Goal: Information Seeking & Learning: Learn about a topic

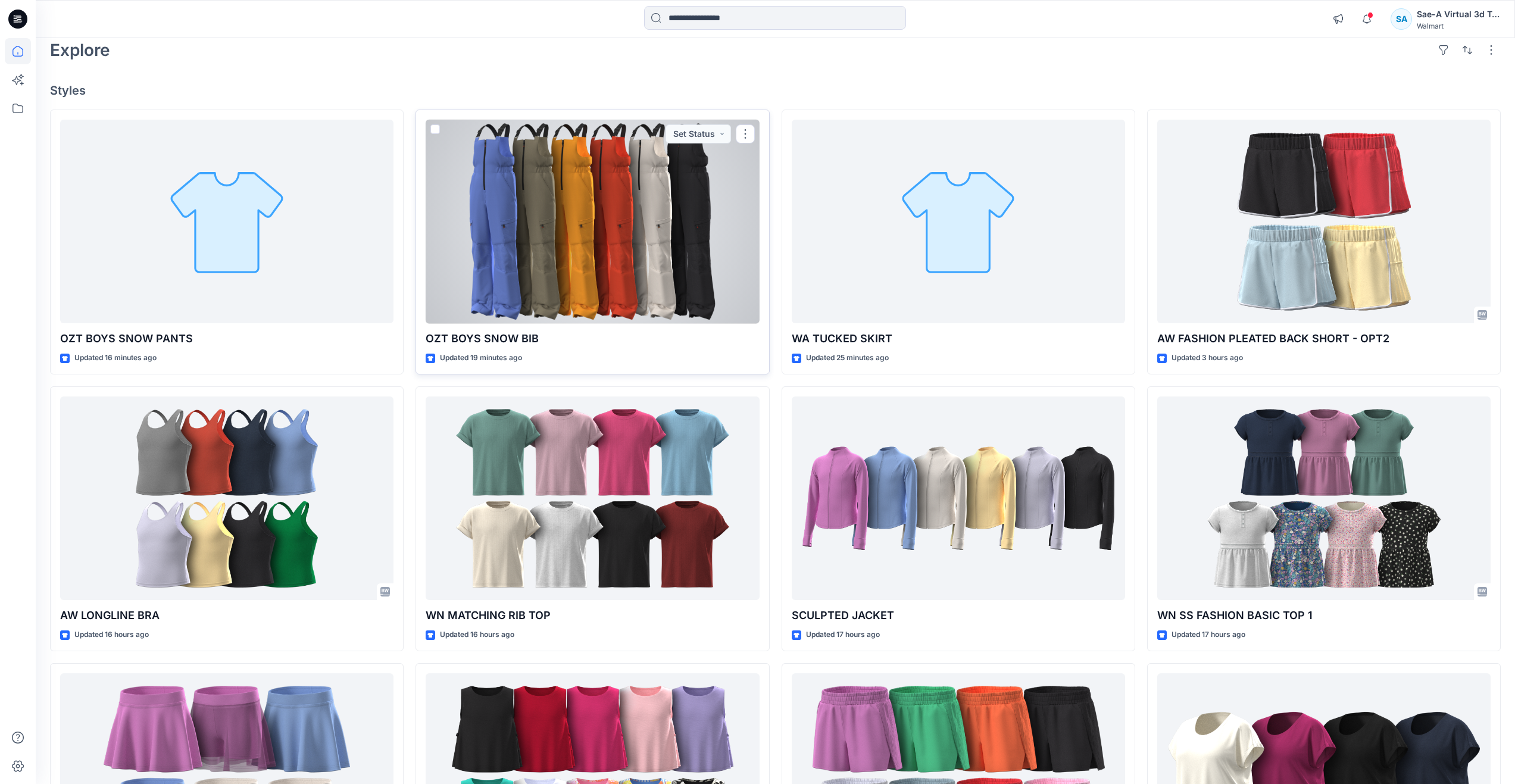
scroll to position [179, 0]
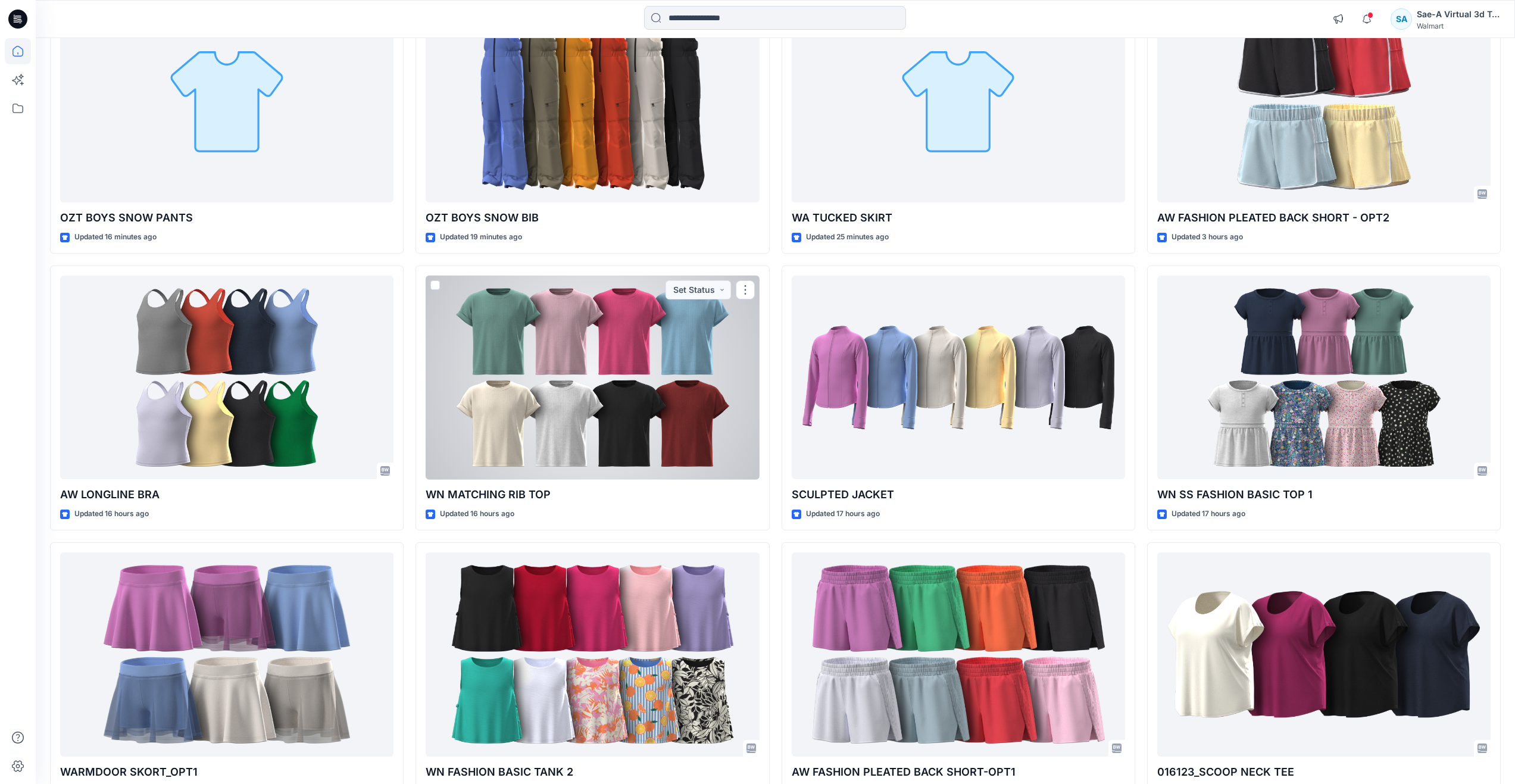
click at [615, 411] on div at bounding box center [592, 378] width 334 height 204
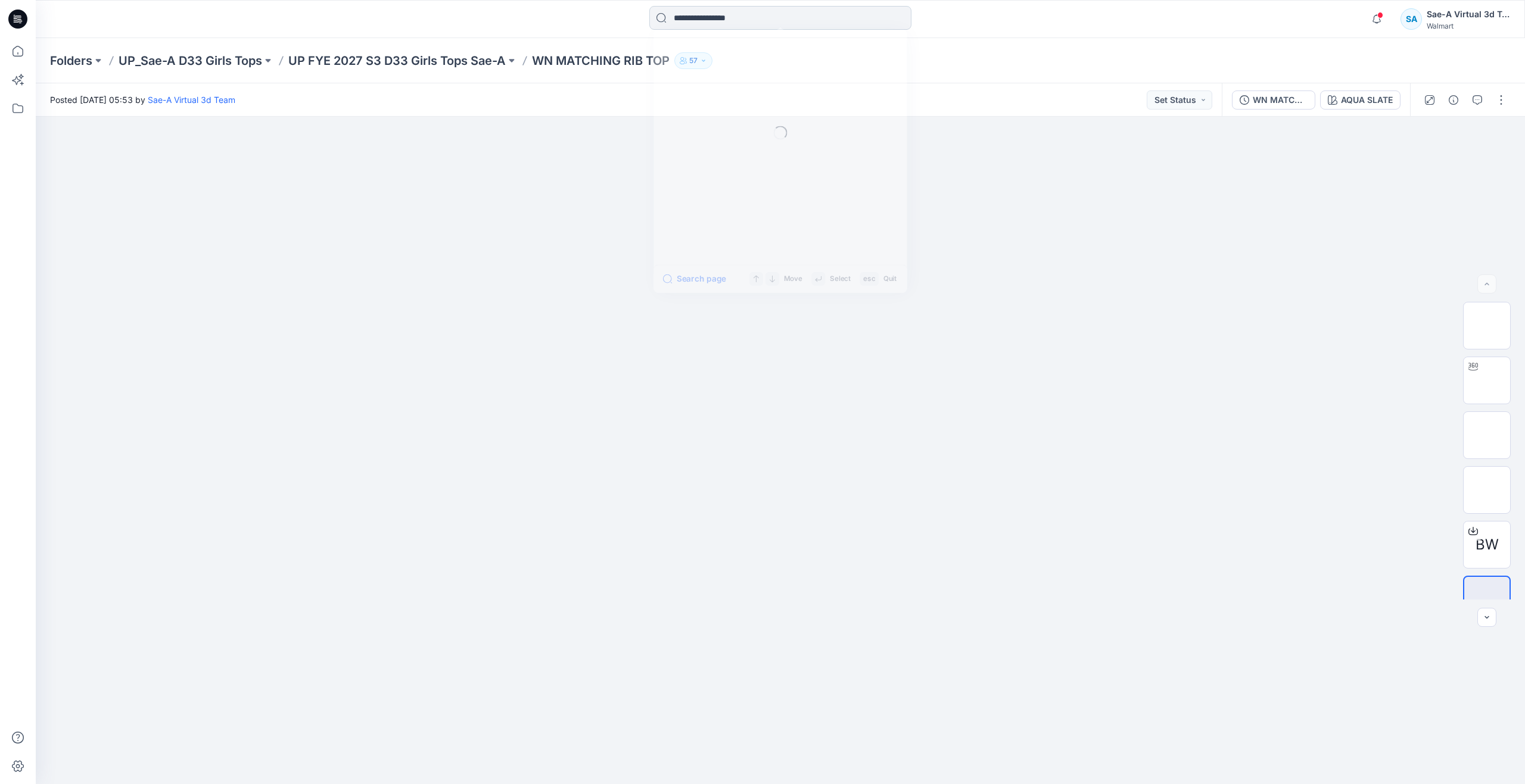
click at [729, 24] on input at bounding box center [780, 17] width 262 height 24
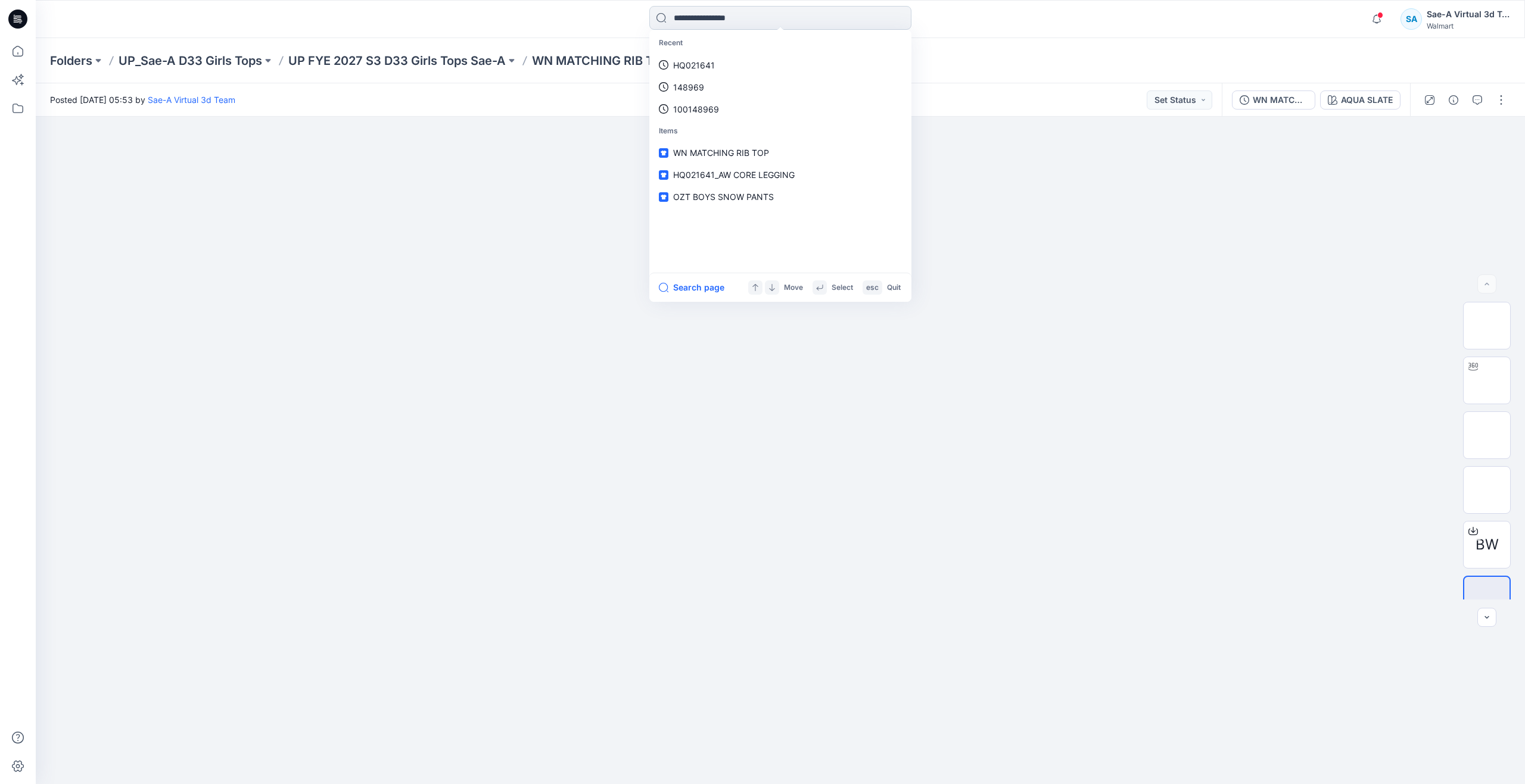
type input "*"
type input "**********"
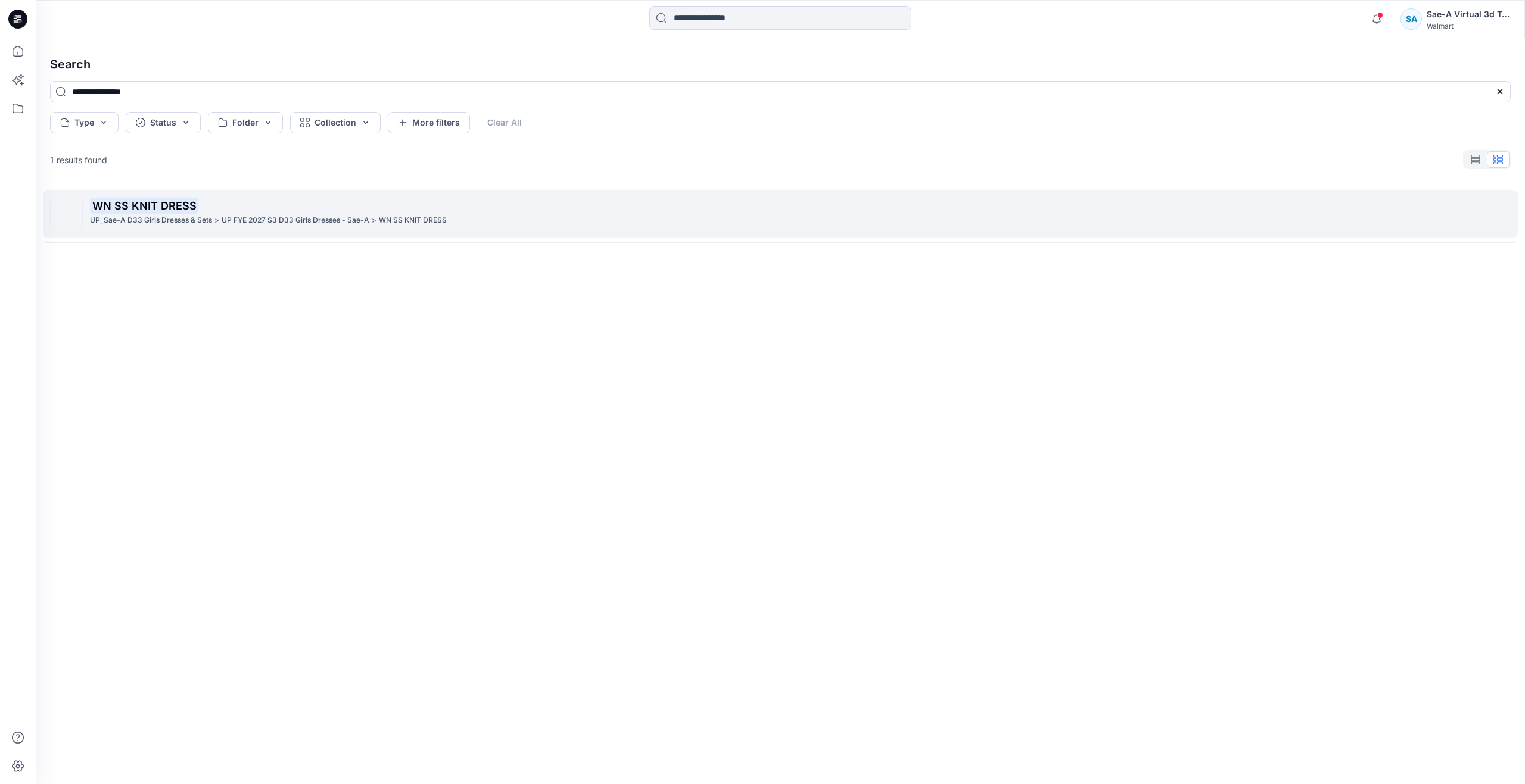
click at [229, 206] on p "WN SS KNIT DRESS" at bounding box center [800, 206] width 1420 height 17
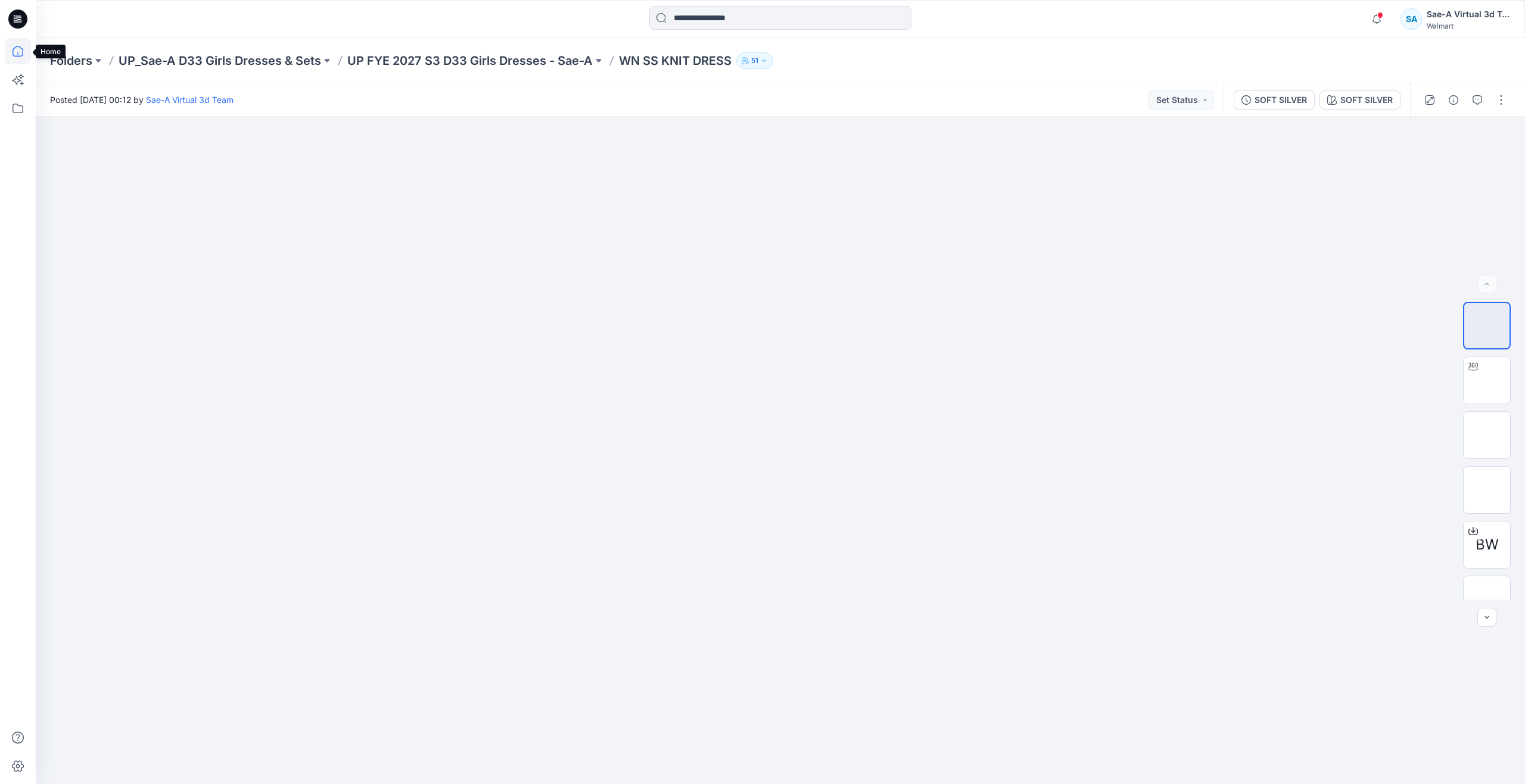
click at [24, 59] on icon at bounding box center [17, 51] width 26 height 26
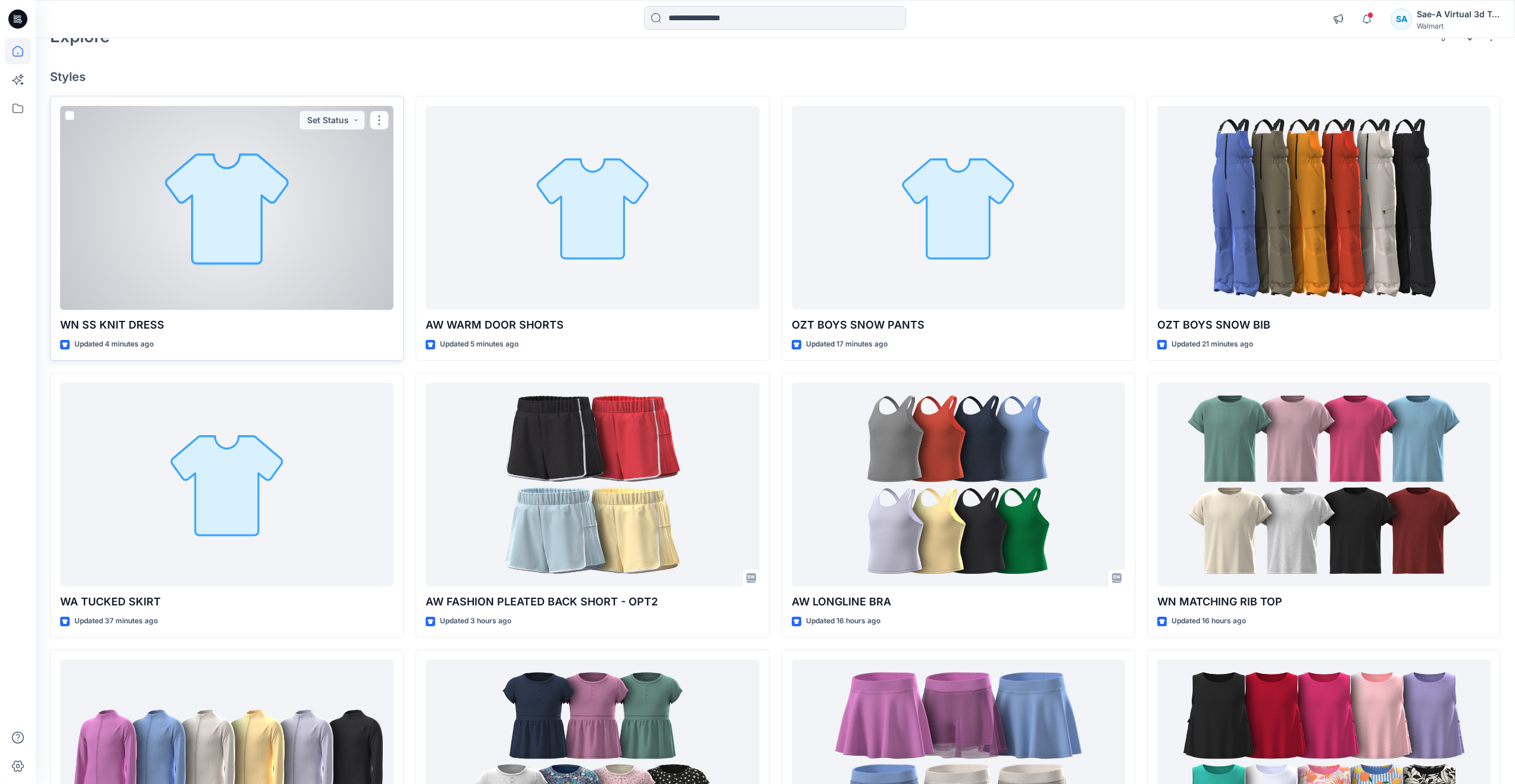
scroll to position [179, 0]
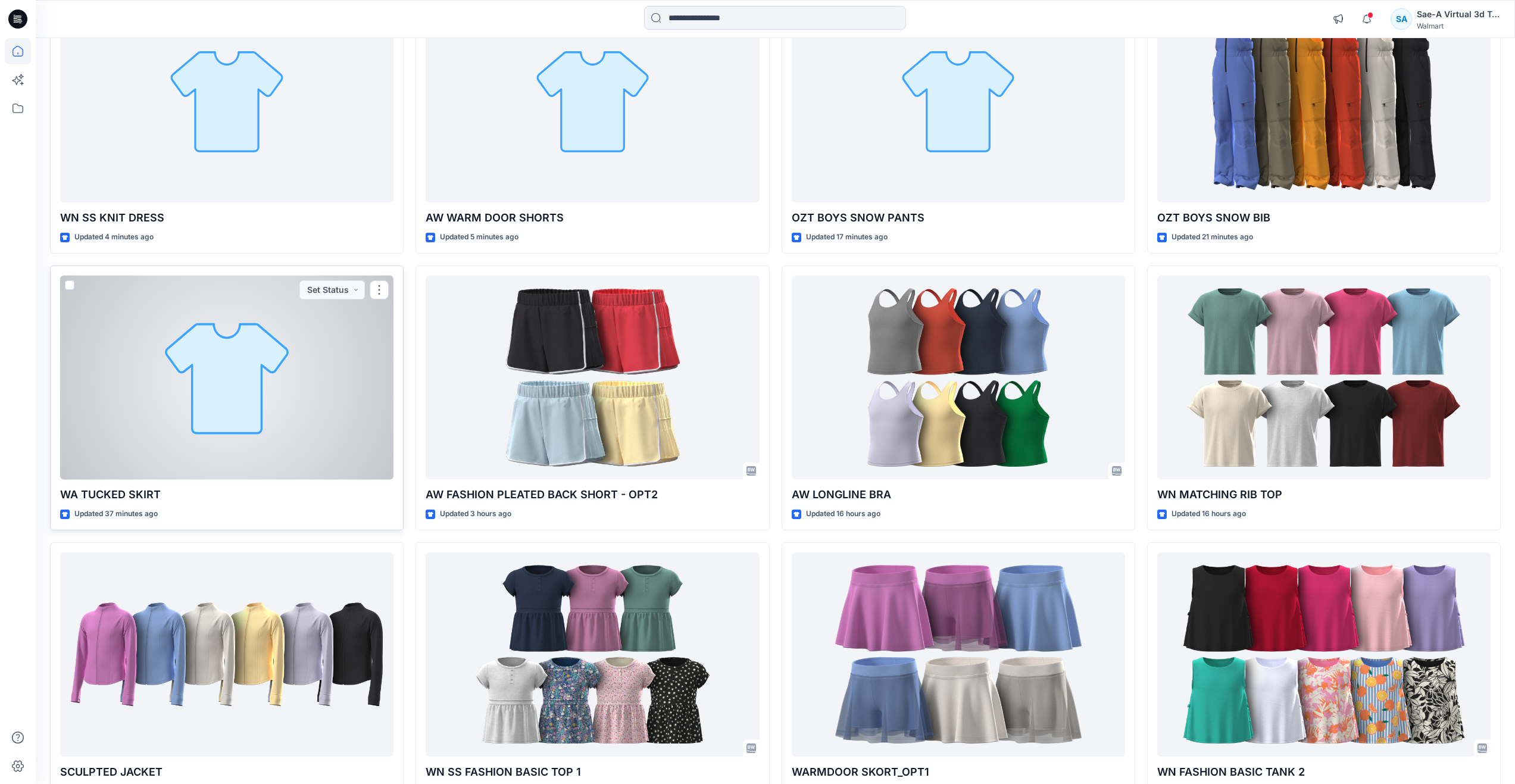
click at [230, 424] on div at bounding box center [227, 378] width 334 height 204
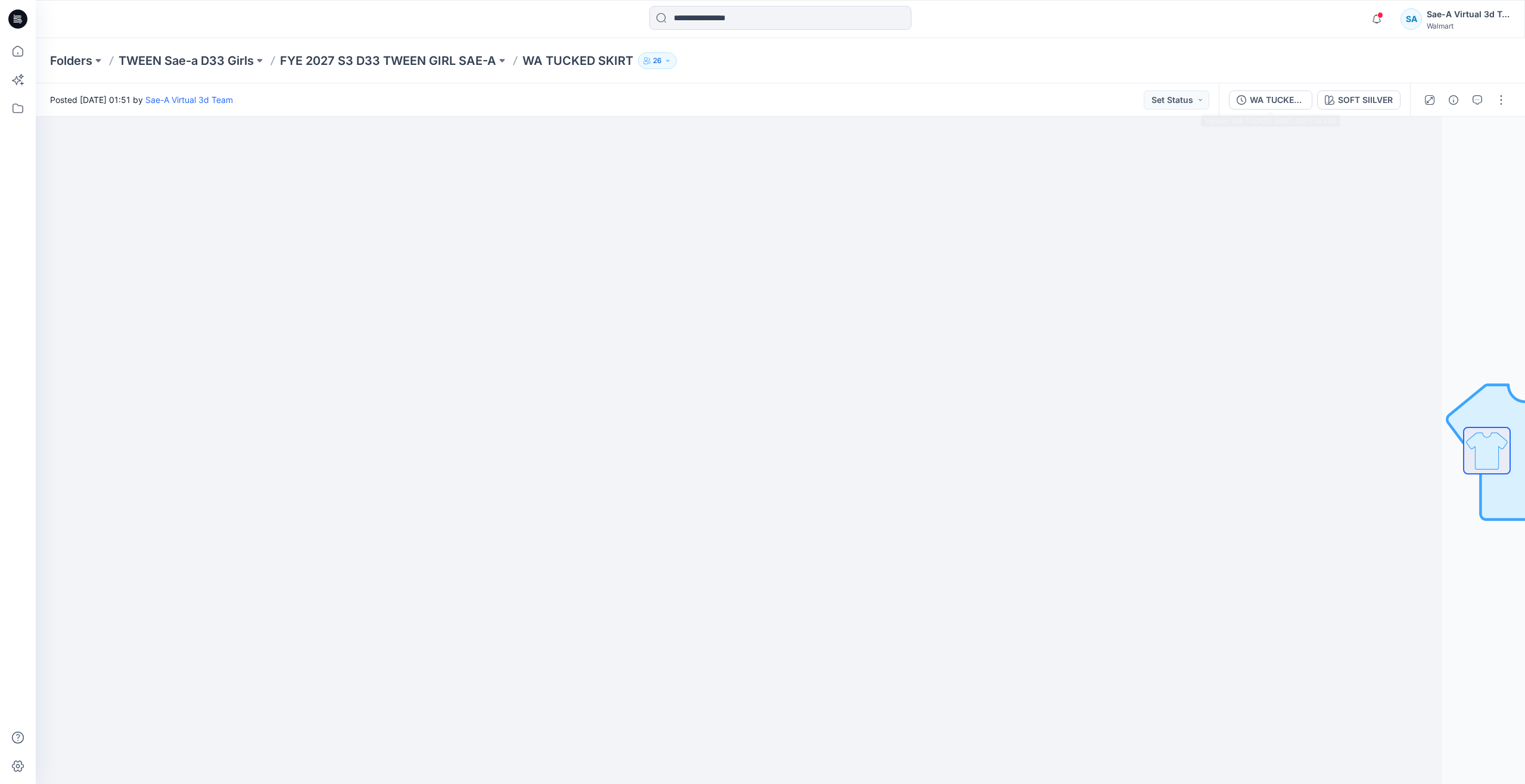
click at [1257, 89] on div "WA TUCKED SKIRT_SOFT SILVER SOFT SIILVER" at bounding box center [1314, 100] width 191 height 34
click at [1259, 95] on div "WA TUCKED SKIRT_SOFT SILVER" at bounding box center [1277, 100] width 54 height 13
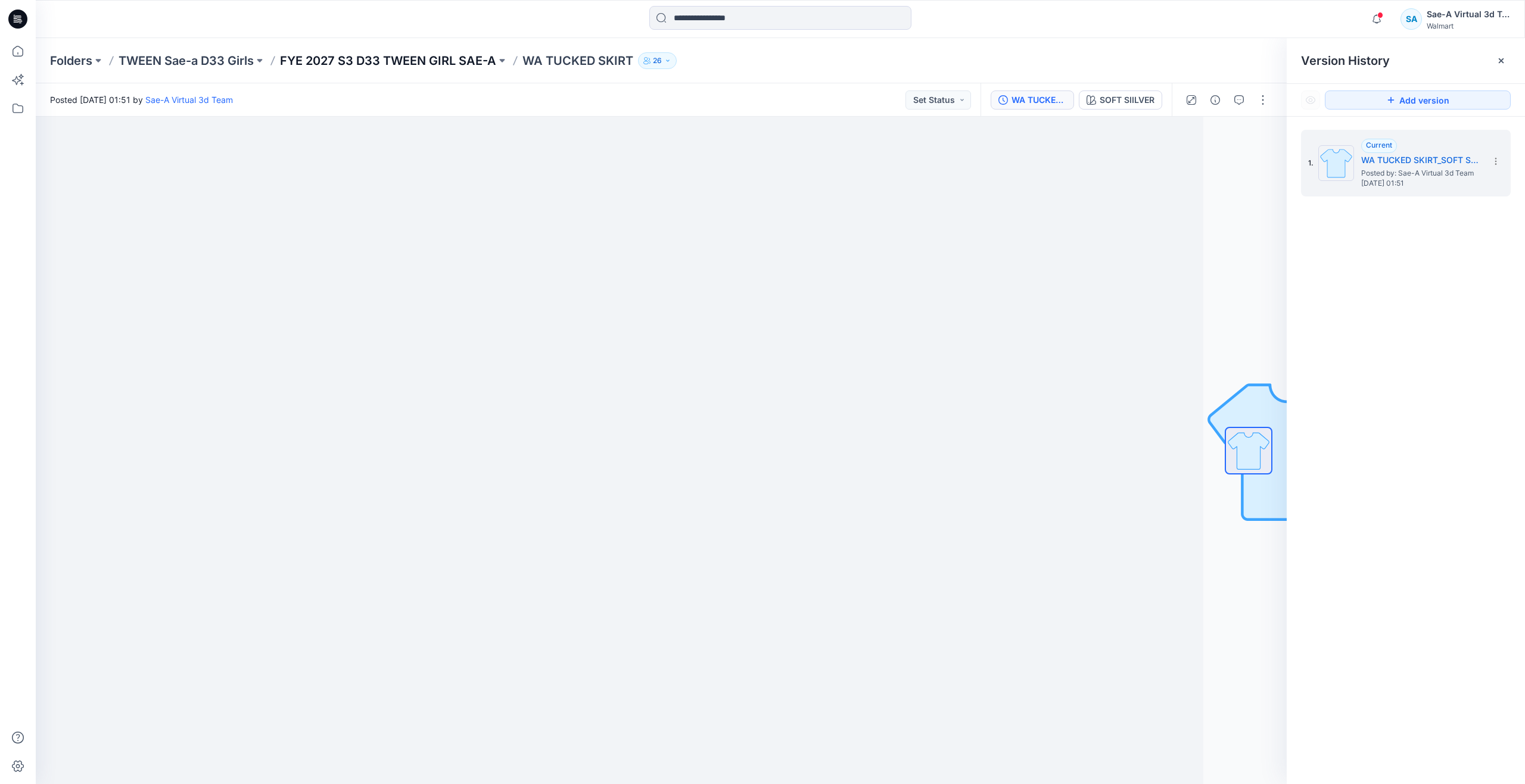
click at [422, 60] on p "FYE 2027 S3 D33 TWEEN GIRL SAE-A" at bounding box center [387, 61] width 216 height 17
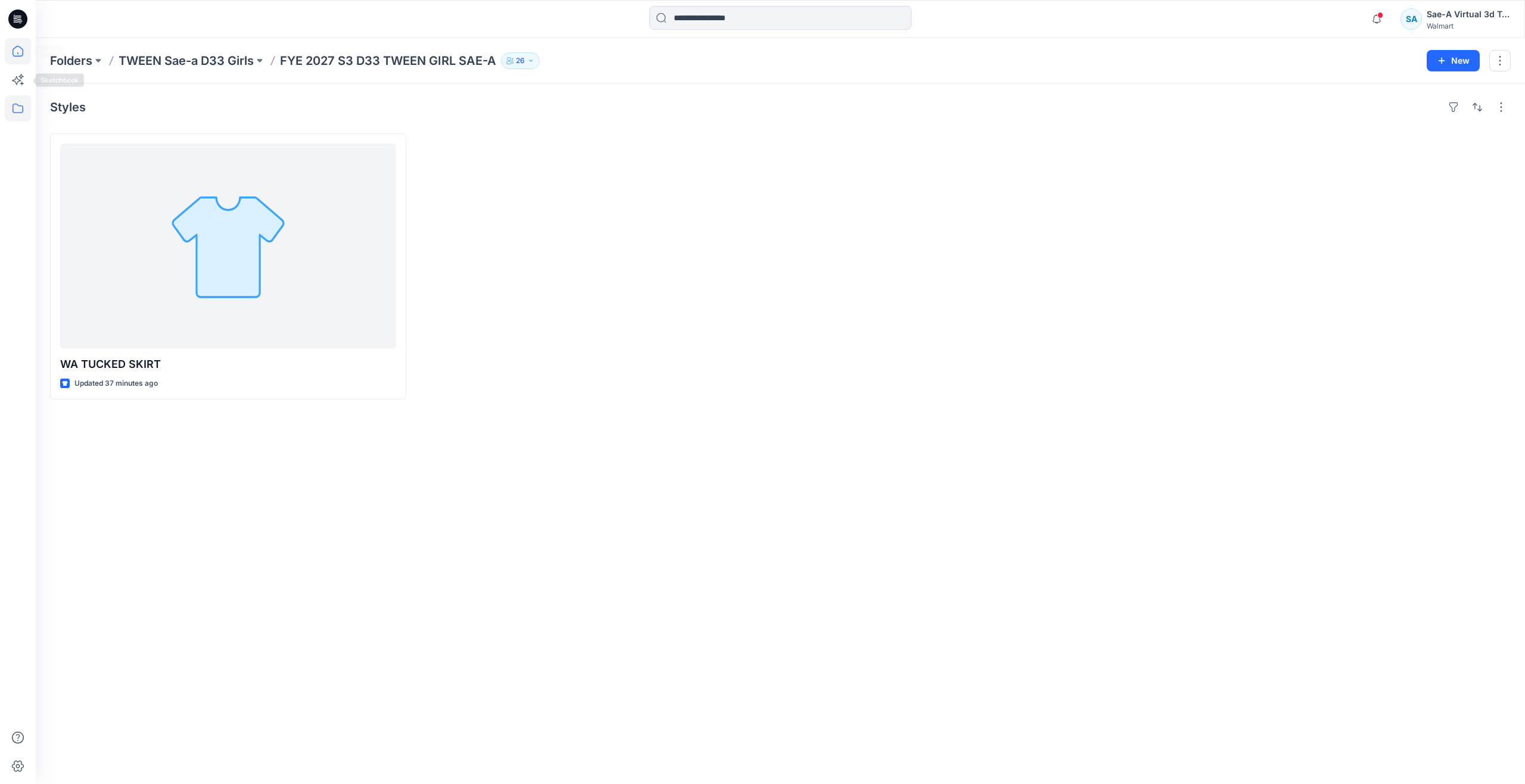
click at [28, 50] on icon at bounding box center [17, 51] width 26 height 26
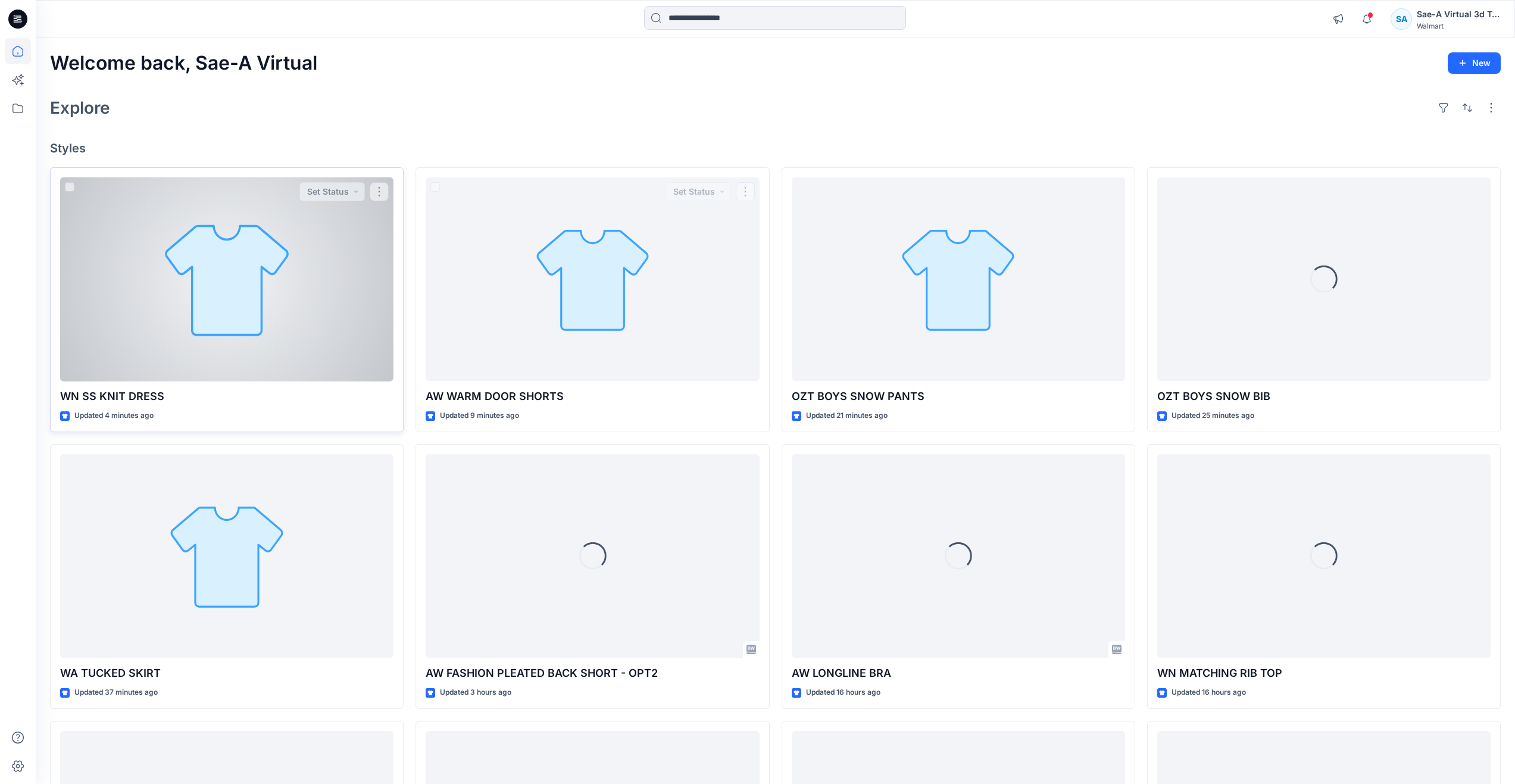
click at [273, 336] on div at bounding box center [227, 280] width 334 height 204
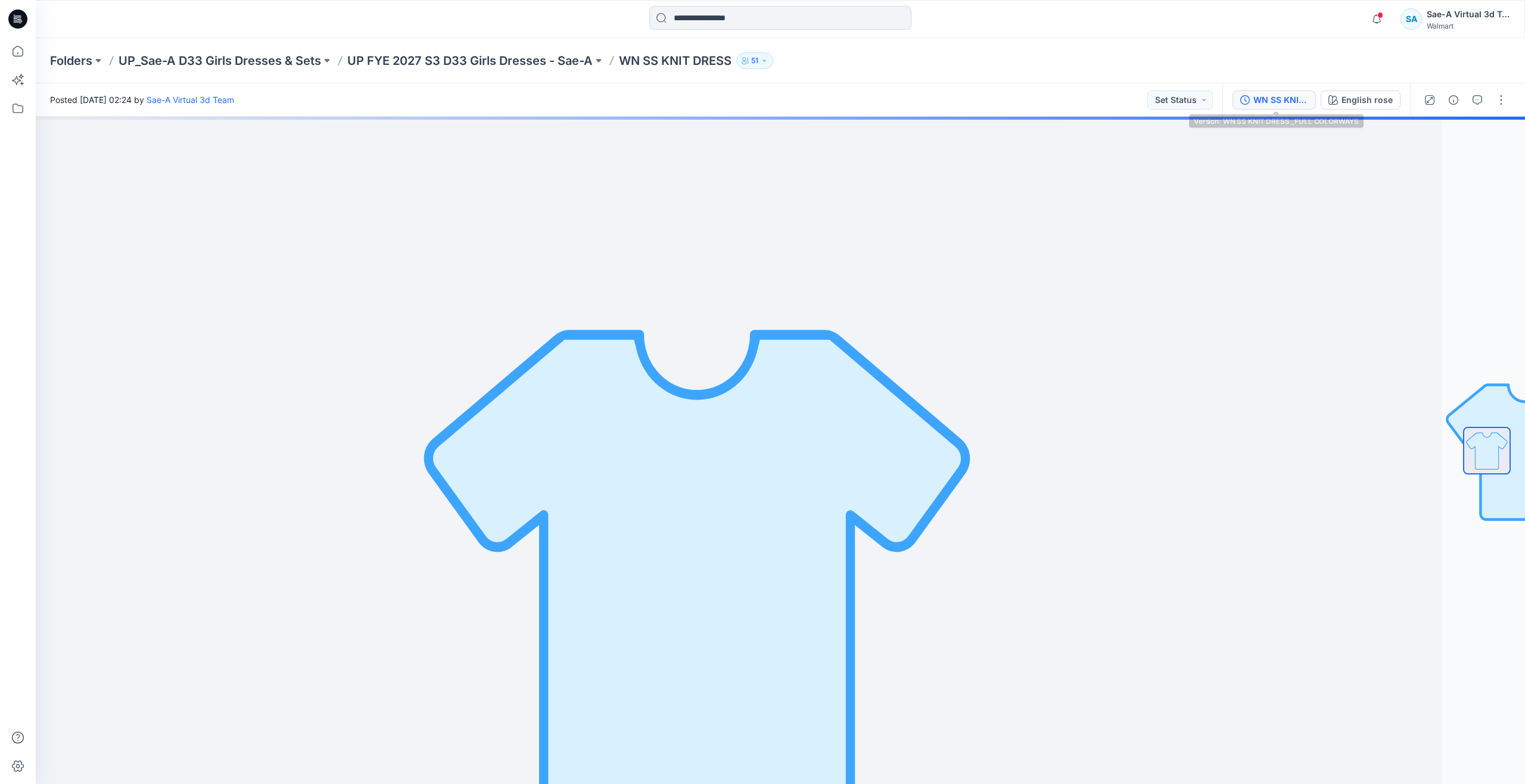
click at [1304, 103] on div "WN SS KNIT DRESS _FULL COLORWAYS" at bounding box center [1280, 100] width 54 height 13
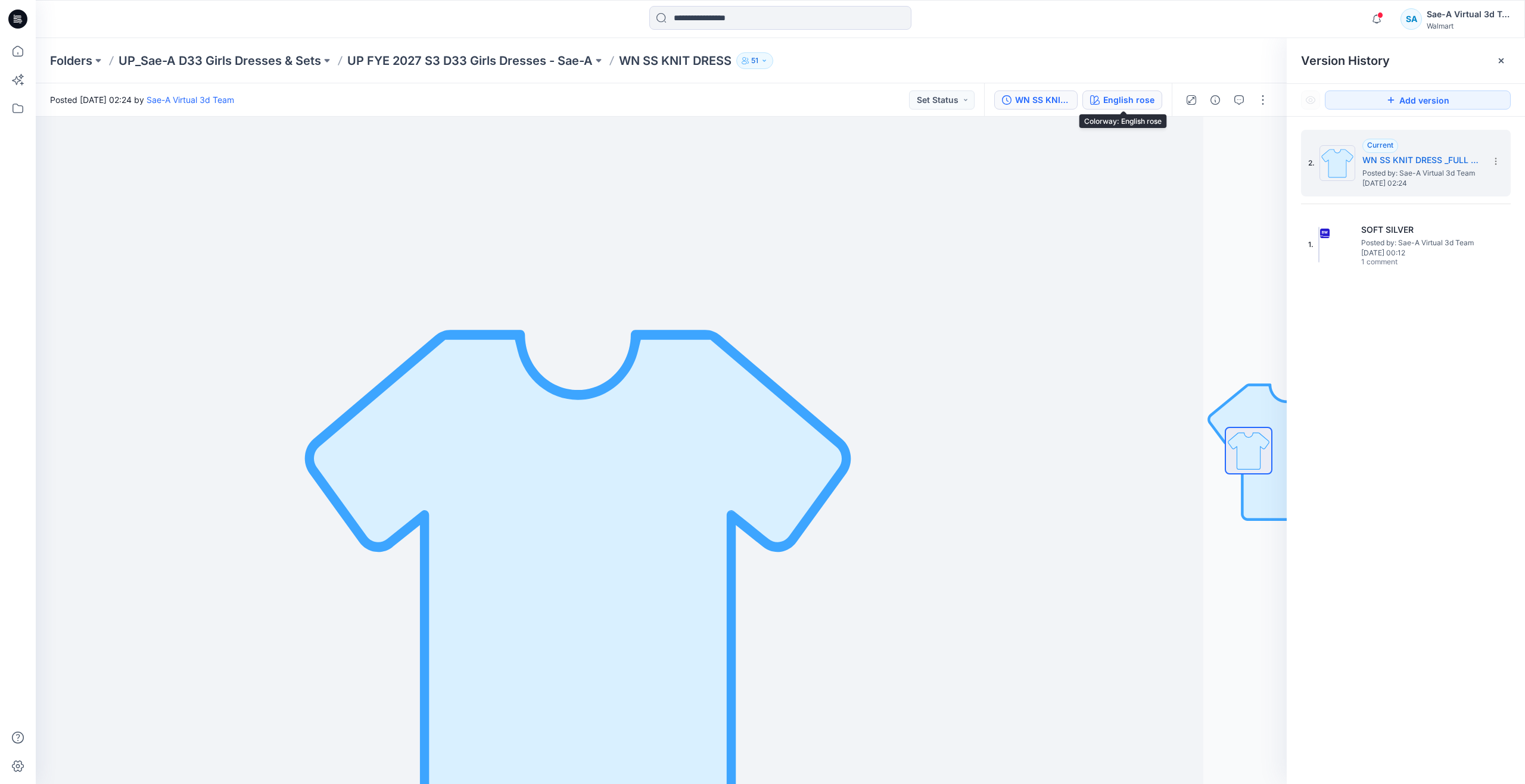
click at [1134, 99] on div "English rose" at bounding box center [1129, 100] width 51 height 13
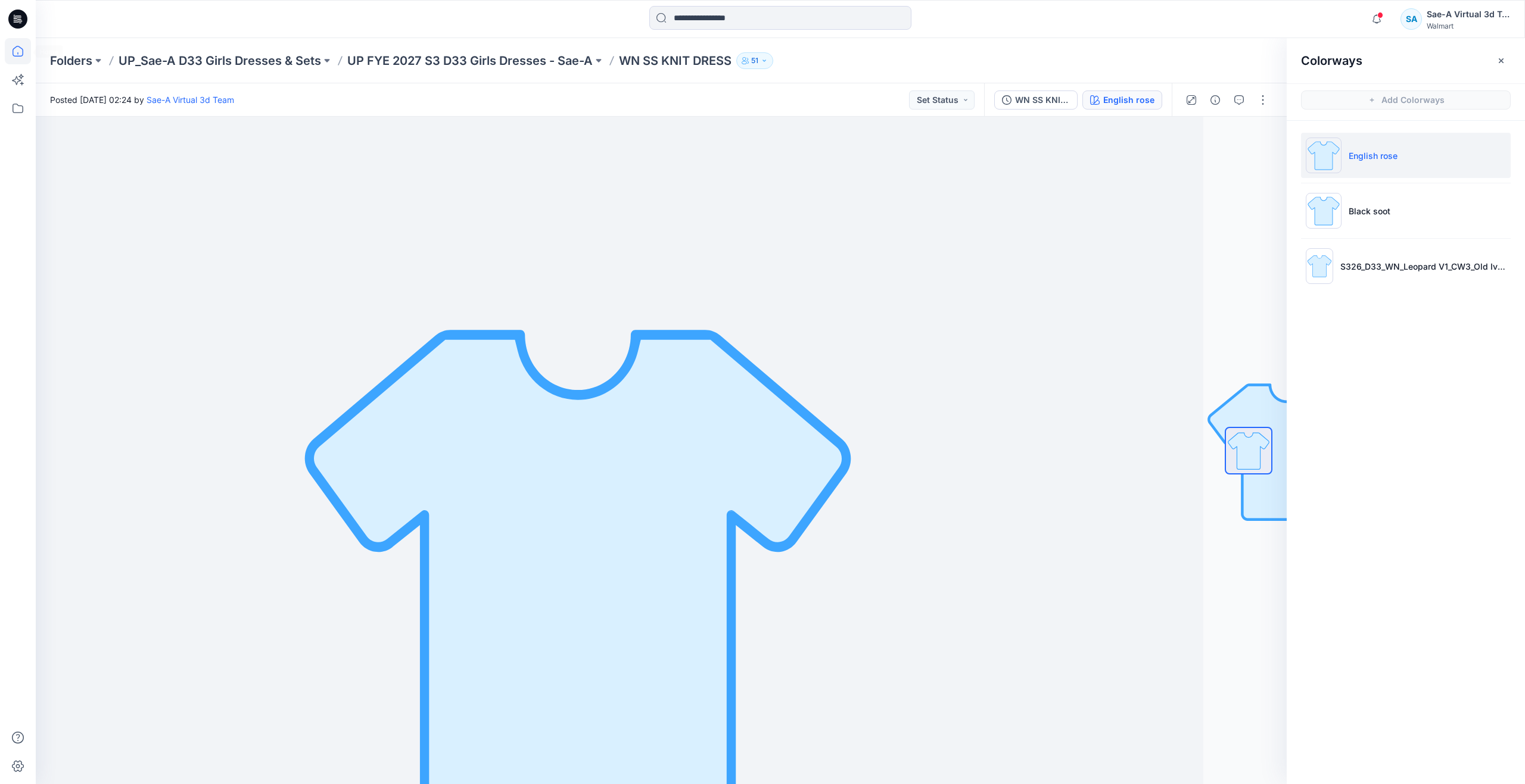
click at [24, 52] on icon at bounding box center [18, 51] width 11 height 11
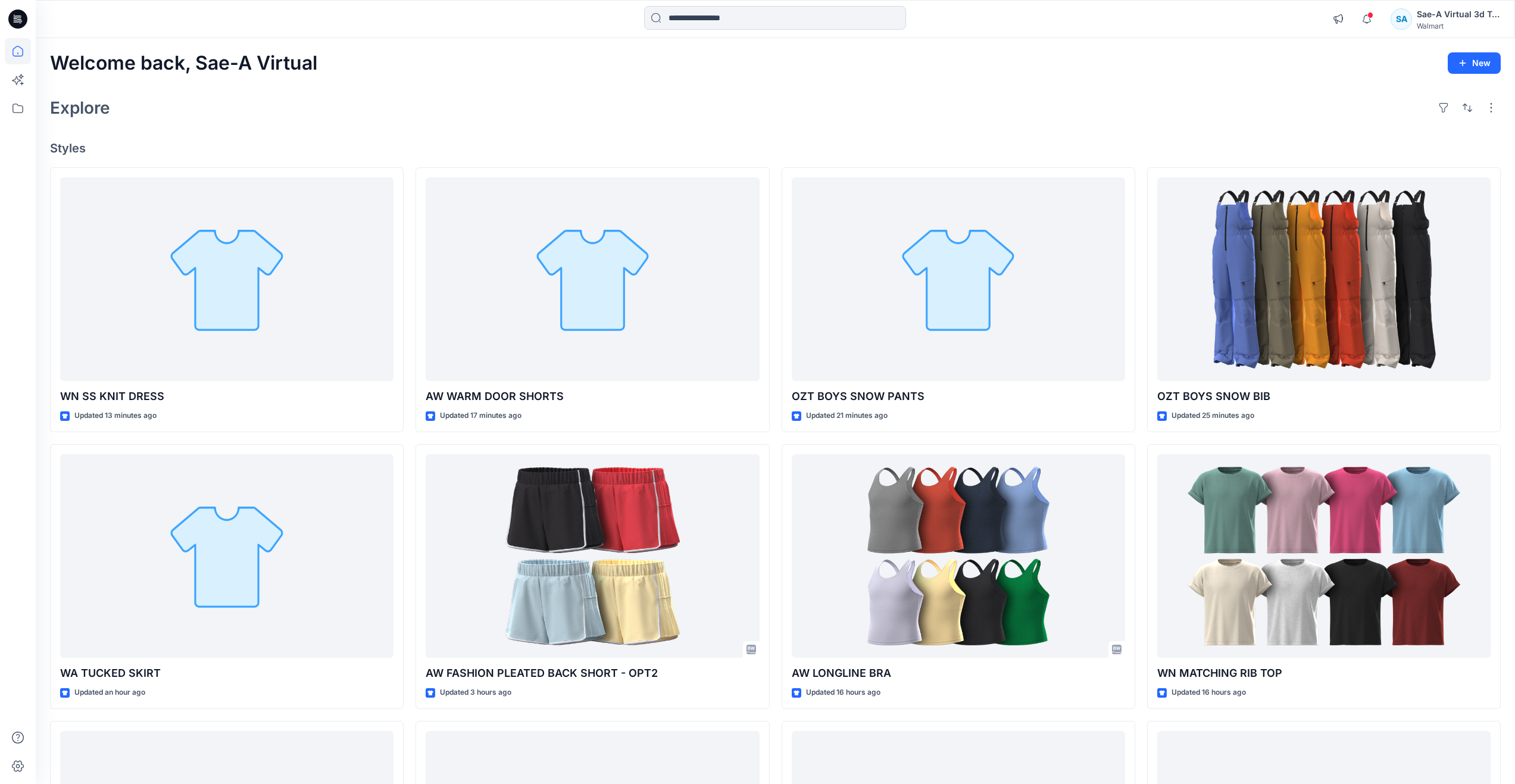
click at [365, 99] on div "Explore" at bounding box center [775, 108] width 1451 height 28
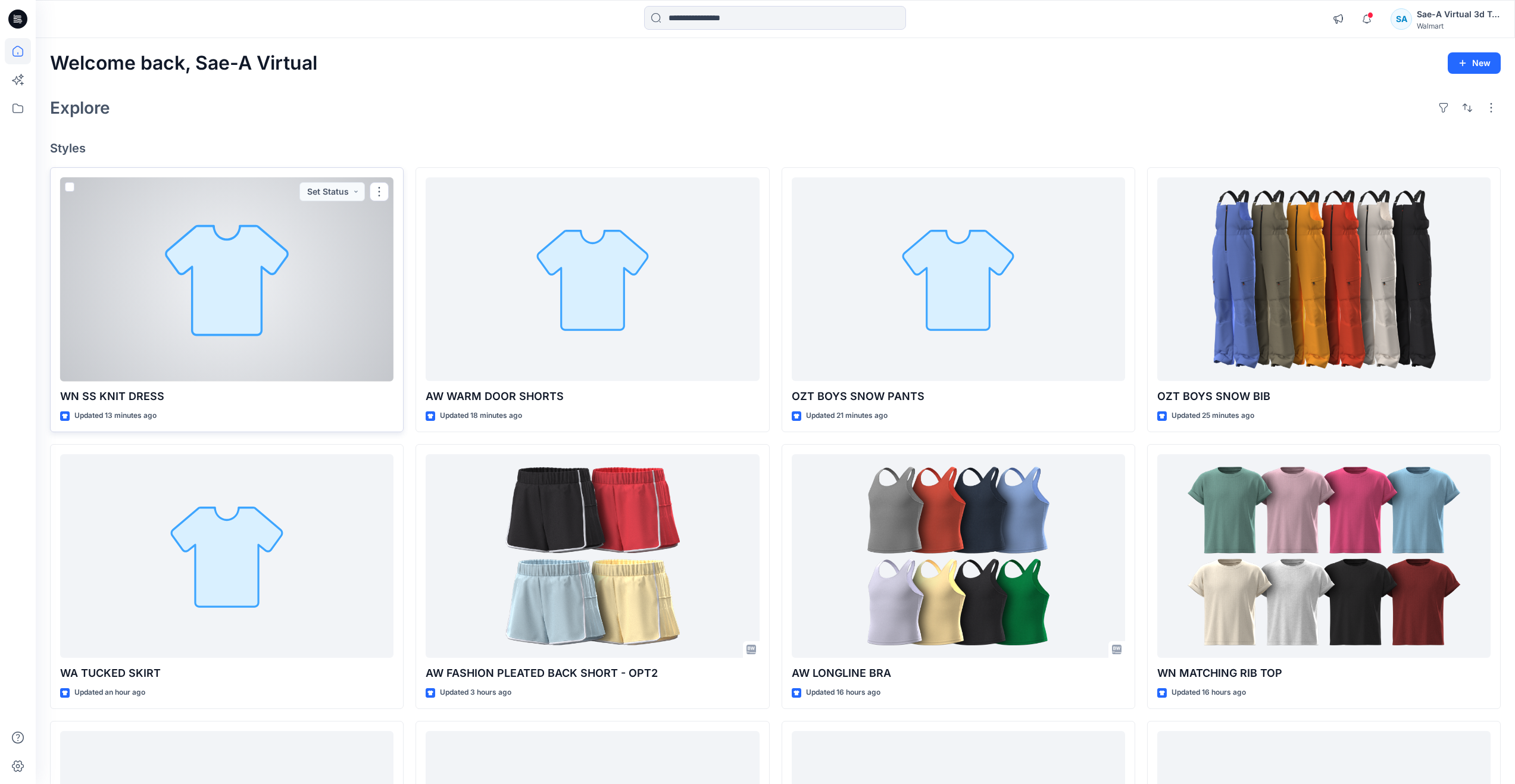
click at [210, 297] on div at bounding box center [227, 280] width 334 height 204
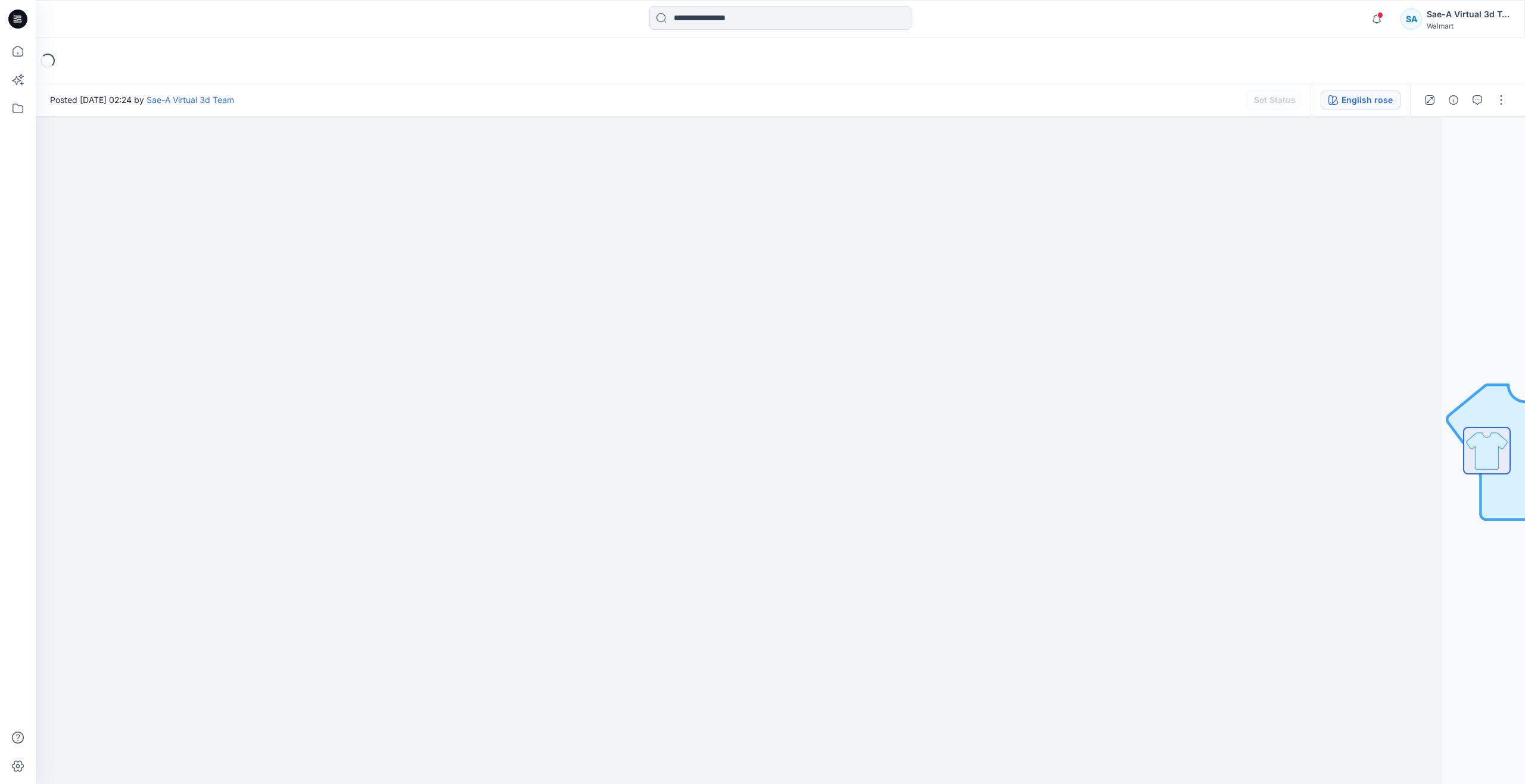
click at [1351, 104] on div "English rose" at bounding box center [1367, 100] width 51 height 13
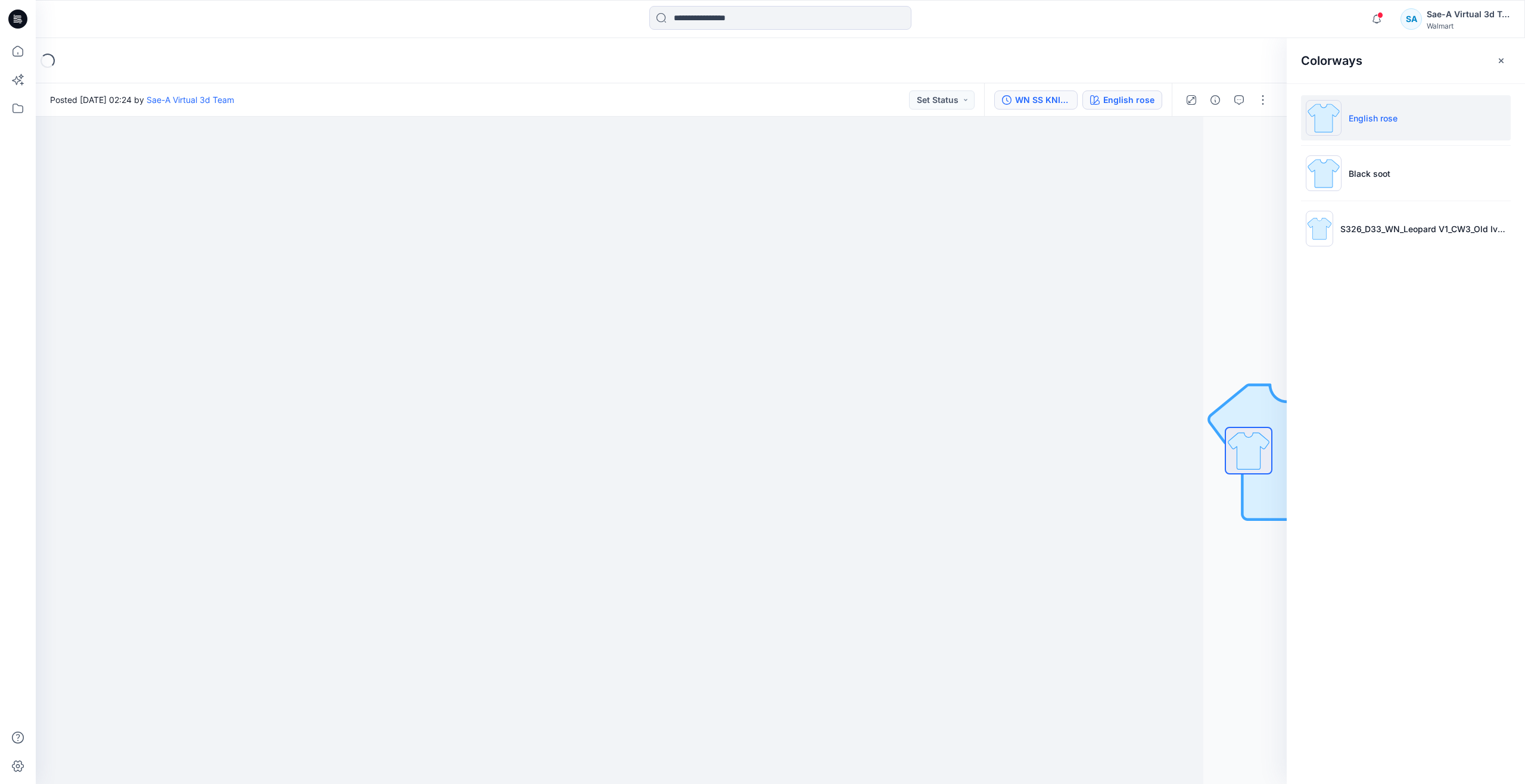
click at [1059, 102] on div "WN SS KNIT DRESS _FULL COLORWAYS" at bounding box center [1042, 100] width 54 height 13
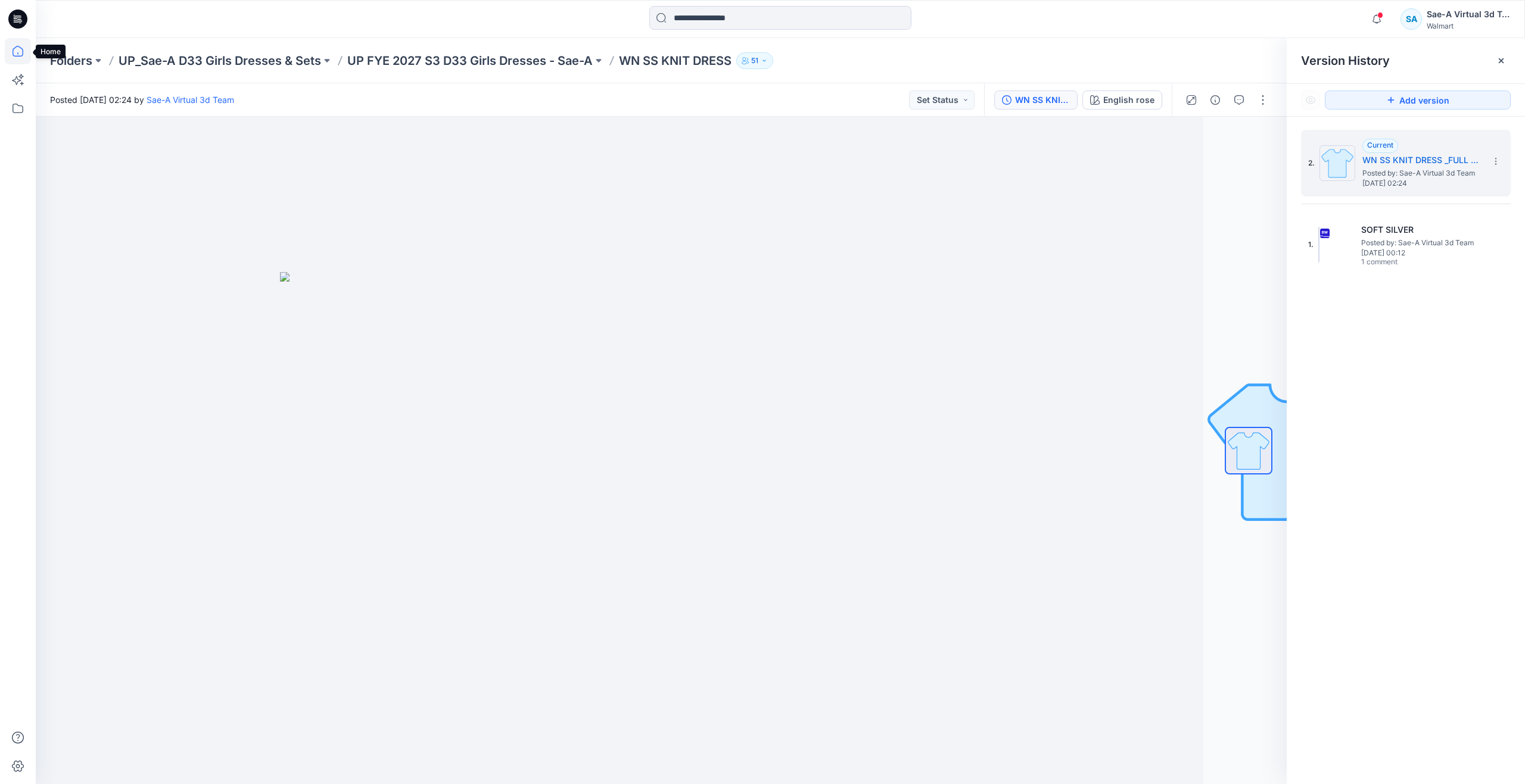
click at [20, 56] on icon at bounding box center [18, 51] width 11 height 11
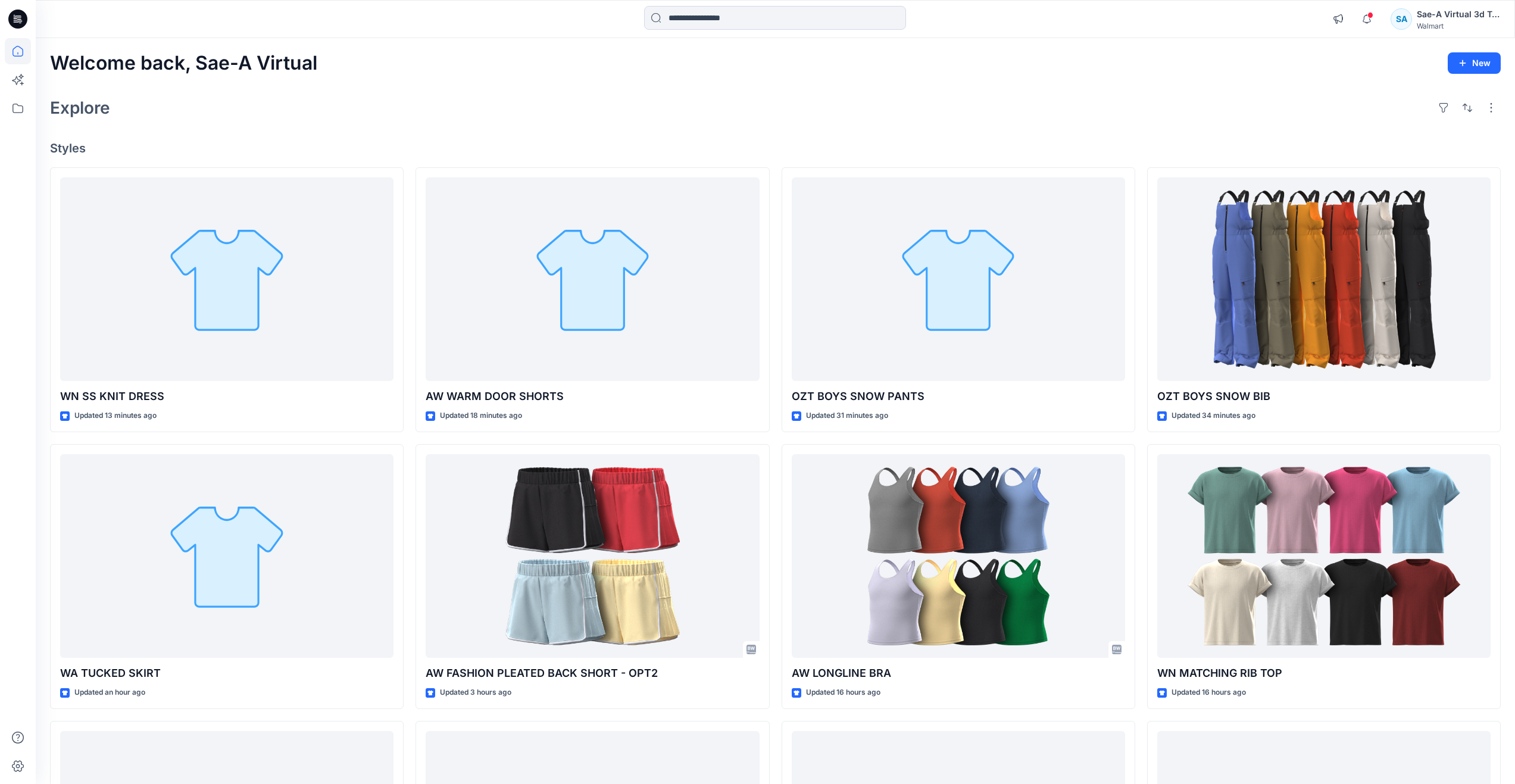
click at [477, 95] on div "Explore" at bounding box center [775, 108] width 1451 height 28
drag, startPoint x: 668, startPoint y: 109, endPoint x: 444, endPoint y: 147, distance: 227.2
click at [668, 109] on div "Explore" at bounding box center [775, 108] width 1451 height 28
